Goal: Obtain resource: Download file/media

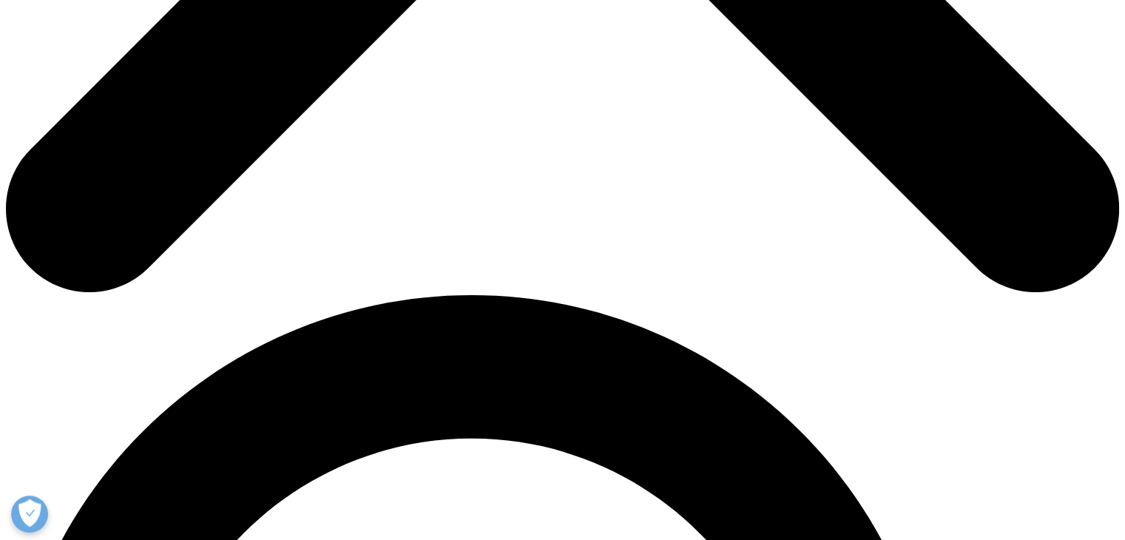
scroll to position [843, 0]
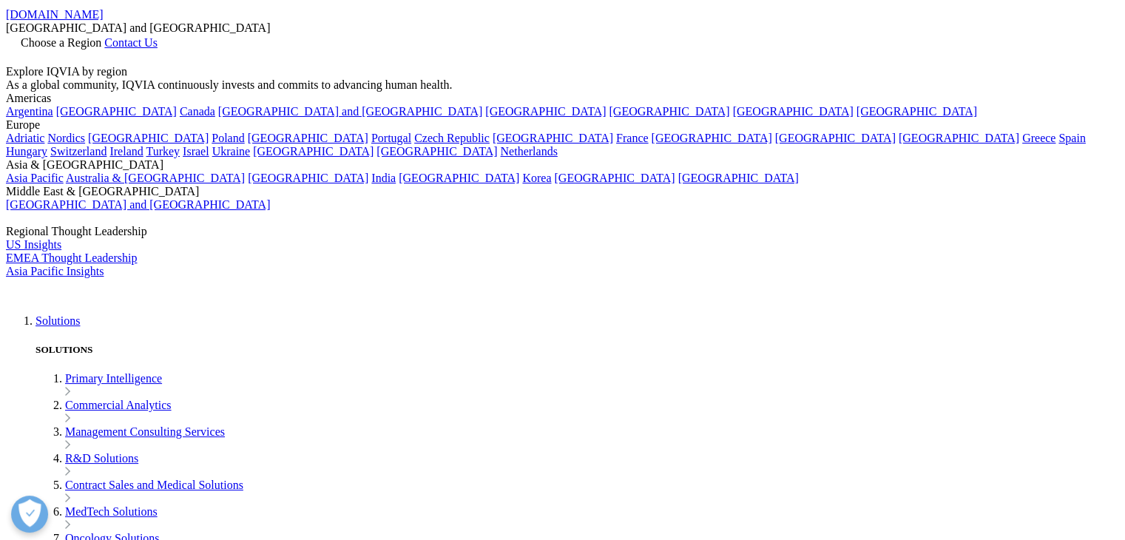
scroll to position [66, 0]
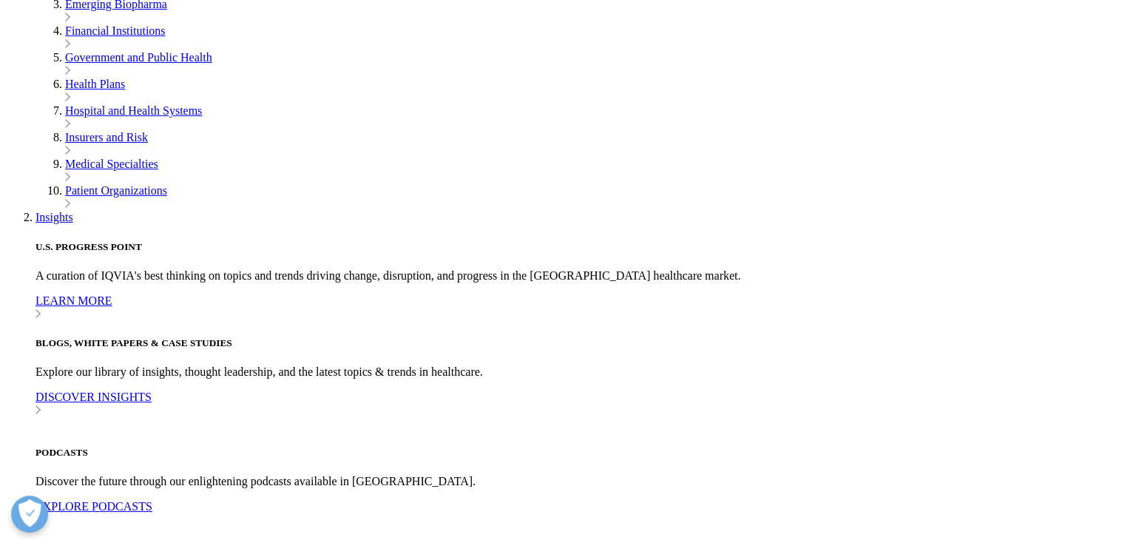
scroll to position [219, 873]
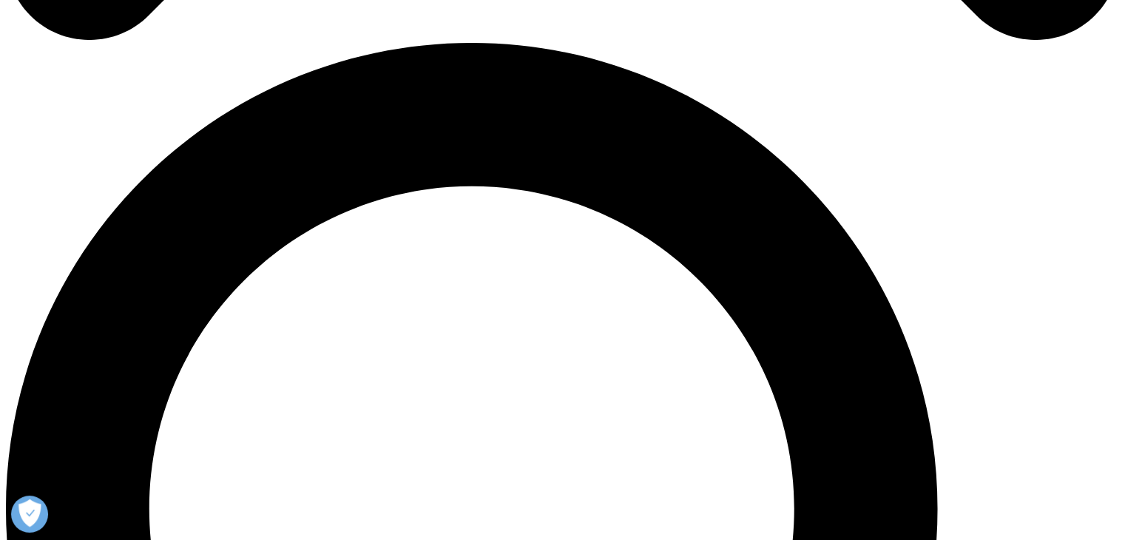
scroll to position [1094, 0]
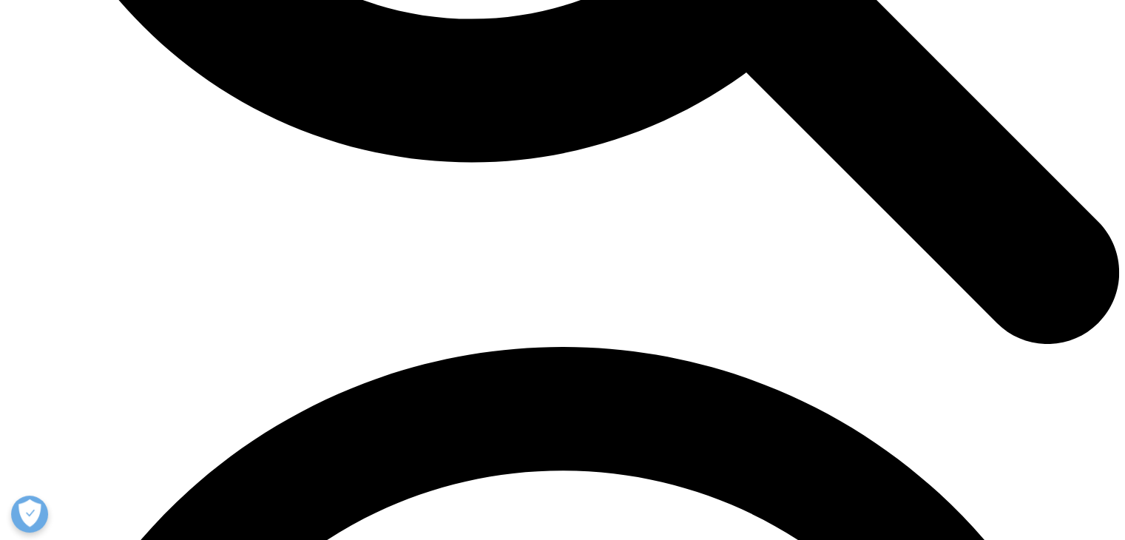
scroll to position [1905, 0]
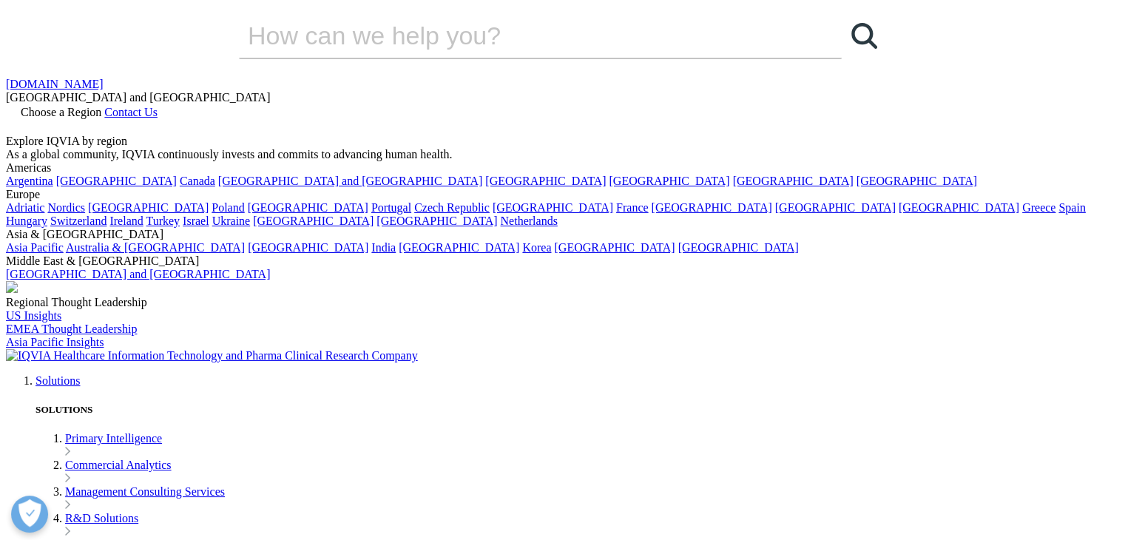
click at [188, 349] on img at bounding box center [212, 355] width 412 height 13
